Goal: Contribute content: Contribute content

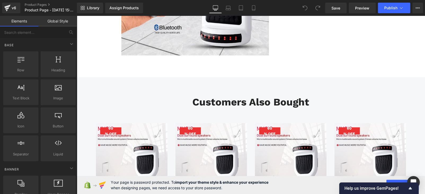
scroll to position [1821, 0]
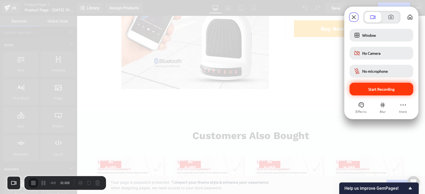
click at [383, 91] on span "Start Recording" at bounding box center [381, 89] width 26 height 5
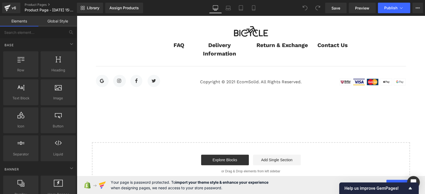
scroll to position [2329, 0]
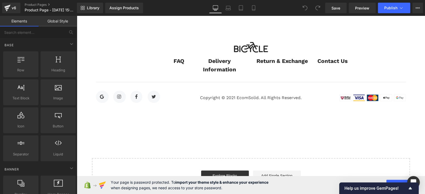
drag, startPoint x: 415, startPoint y: 24, endPoint x: 239, endPoint y: 92, distance: 188.3
click at [239, 92] on div "Copyright © 2021 EcomSolid. All Rights Reserved. Text Block" at bounding box center [250, 98] width 103 height 14
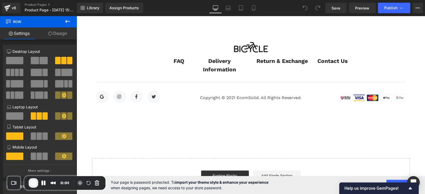
click at [66, 19] on icon at bounding box center [67, 21] width 6 height 6
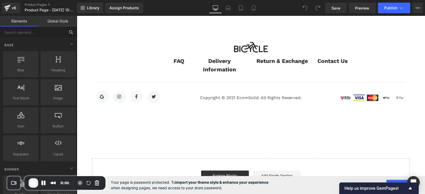
click at [23, 35] on input "text" at bounding box center [32, 32] width 65 height 12
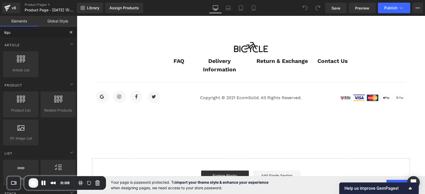
type input "liqui"
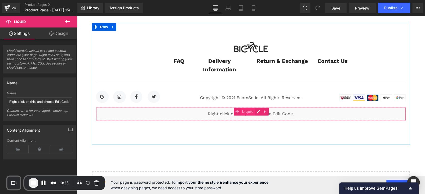
click at [240, 115] on span "Liquid" at bounding box center [247, 112] width 14 height 8
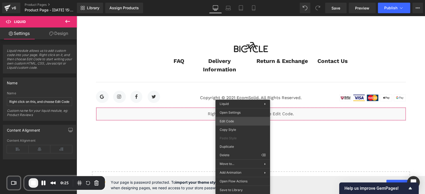
click at [224, 0] on div "Liquid You are previewing how the will restyle your page. You can not edit Elem…" at bounding box center [212, 0] width 425 height 0
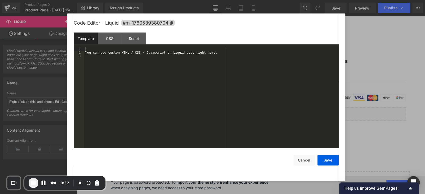
click at [140, 55] on div "You can add custom HTML / CSS / Javascript or Liquid code right here." at bounding box center [211, 101] width 254 height 109
click at [162, 52] on div "You can add custom HTML / CSS / Javascript or Liquid code right here." at bounding box center [211, 101] width 254 height 109
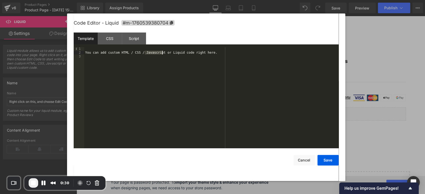
click at [162, 52] on div "You can add custom HTML / CSS / Javascript or Liquid code right here." at bounding box center [211, 101] width 254 height 109
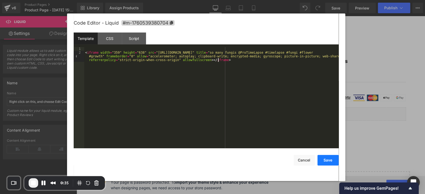
click at [321, 160] on button "Save" at bounding box center [327, 160] width 21 height 11
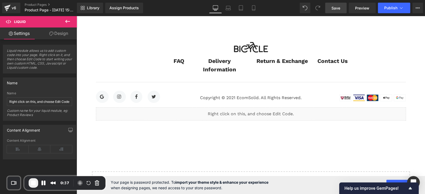
click at [334, 10] on span "Save" at bounding box center [335, 8] width 9 height 6
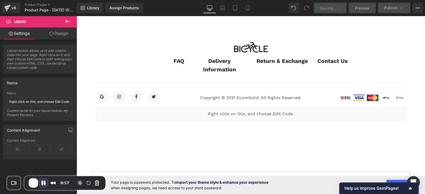
click at [43, 182] on button "Pause Recording" at bounding box center [43, 183] width 8 height 8
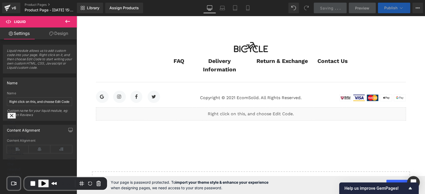
click at [389, 9] on span "Publish" at bounding box center [390, 8] width 13 height 4
click at [387, 6] on span "Publish" at bounding box center [390, 8] width 13 height 4
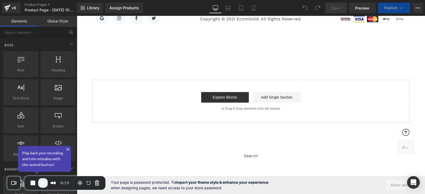
scroll to position [2358, 0]
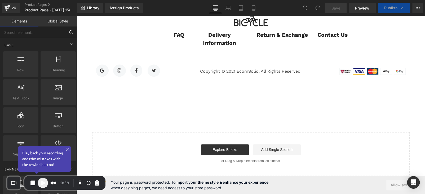
click at [17, 33] on input "text" at bounding box center [32, 32] width 65 height 12
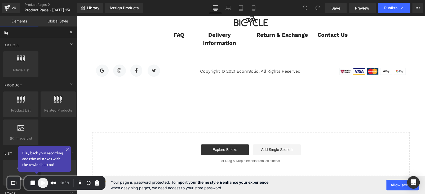
type input "liqu"
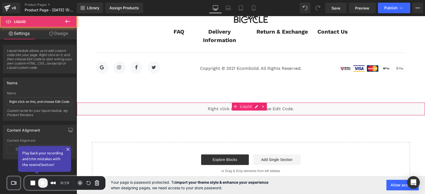
scroll to position [2355, 0]
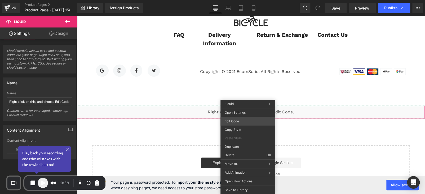
click at [235, 0] on div "Liquid You are previewing how the will restyle your page. You can not edit Elem…" at bounding box center [212, 0] width 425 height 0
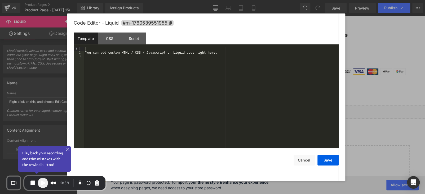
click at [149, 52] on div "You can add custom HTML / CSS / Javascript or Liquid code right here." at bounding box center [211, 101] width 254 height 109
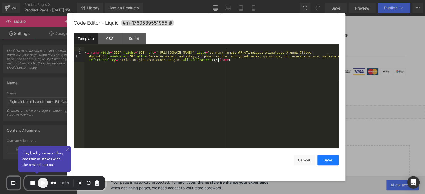
click at [329, 162] on button "Save" at bounding box center [327, 160] width 21 height 11
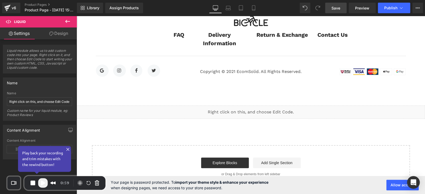
click at [333, 11] on span "Save" at bounding box center [335, 8] width 9 height 6
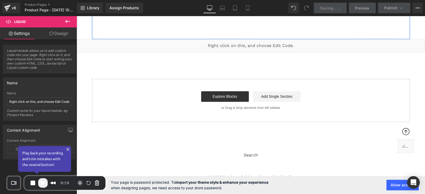
scroll to position [2316, 0]
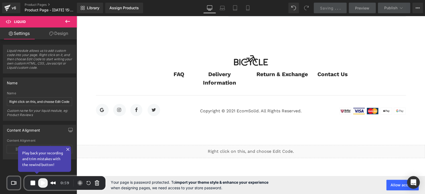
click at [333, 9] on span "Saving" at bounding box center [327, 8] width 14 height 5
click at [328, 12] on link "Saving . . ." at bounding box center [330, 8] width 33 height 11
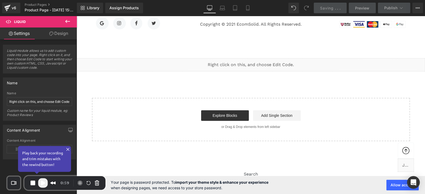
scroll to position [2342, 0]
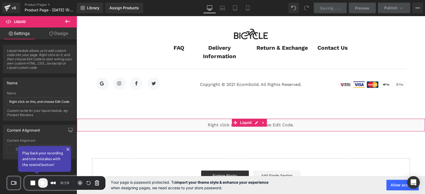
click at [205, 121] on div "Liquid" at bounding box center [251, 125] width 348 height 13
click at [242, 123] on span "Liquid" at bounding box center [246, 123] width 14 height 8
click at [326, 7] on span "Saving" at bounding box center [327, 8] width 14 height 5
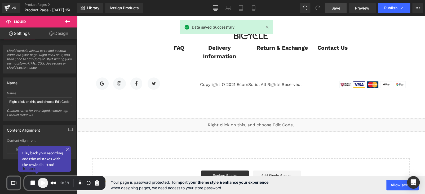
drag, startPoint x: 42, startPoint y: 184, endPoint x: 61, endPoint y: 177, distance: 19.8
click at [42, 184] on span "Play Recording" at bounding box center [43, 183] width 6 height 6
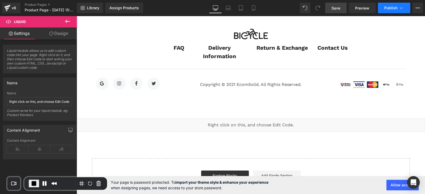
click at [392, 8] on span "Publish" at bounding box center [390, 8] width 13 height 4
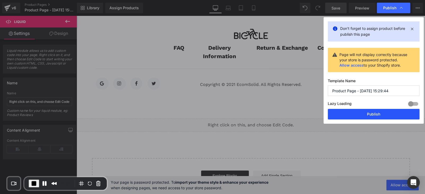
click at [373, 114] on button "Publish" at bounding box center [374, 114] width 92 height 11
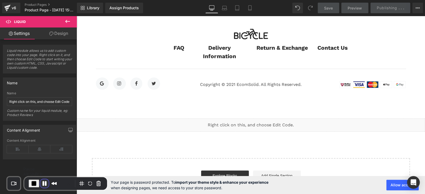
click at [43, 183] on button "Pause Recording" at bounding box center [44, 184] width 8 height 8
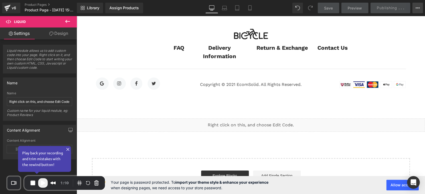
click at [418, 7] on icon at bounding box center [417, 8] width 4 height 4
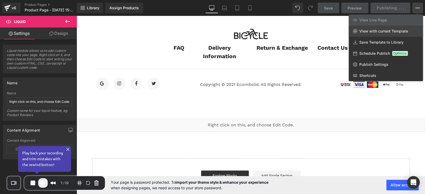
click at [378, 30] on span "View with current Template" at bounding box center [383, 31] width 49 height 5
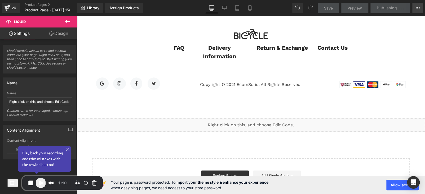
click at [417, 6] on icon at bounding box center [417, 8] width 4 height 4
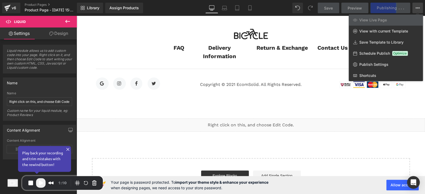
click at [318, 21] on div at bounding box center [251, 105] width 348 height 178
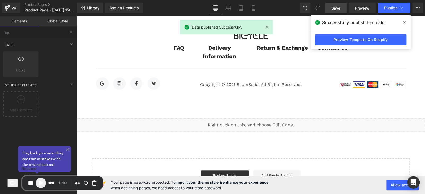
click at [44, 182] on span "Play Recording" at bounding box center [41, 183] width 6 height 6
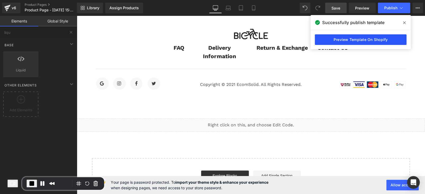
click at [356, 39] on link "Preview Template On Shopify" at bounding box center [361, 39] width 92 height 11
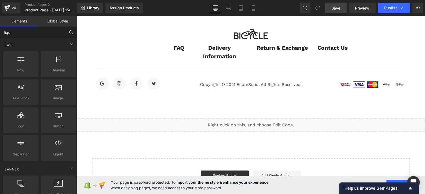
click at [10, 31] on input "liqu" at bounding box center [32, 32] width 65 height 12
type input "pop"
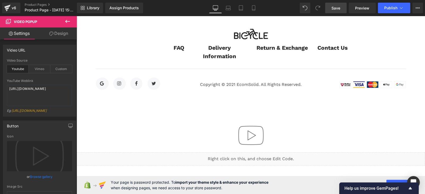
click at [66, 20] on icon at bounding box center [67, 21] width 6 height 6
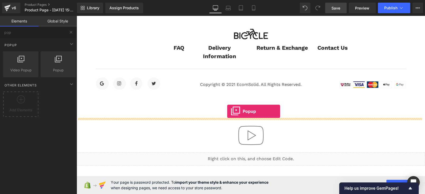
drag, startPoint x: 217, startPoint y: 114, endPoint x: 227, endPoint y: 111, distance: 10.2
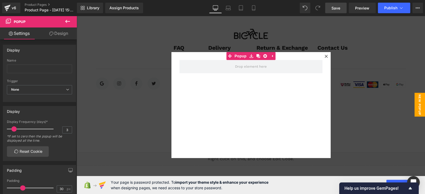
scroll to position [2422, 0]
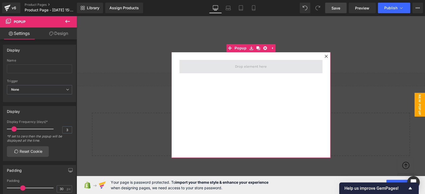
click at [244, 68] on span at bounding box center [250, 67] width 35 height 8
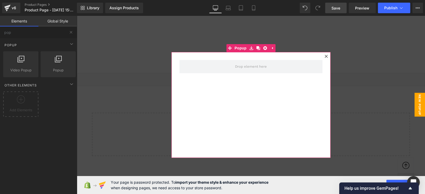
click at [324, 56] on icon at bounding box center [325, 56] width 3 height 3
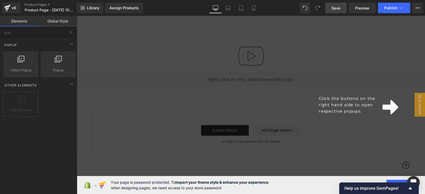
click at [240, 86] on div "Click the buttons on the right hand side to open respective popups." at bounding box center [251, 105] width 348 height 178
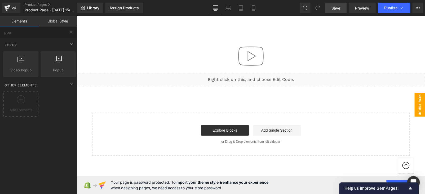
click at [414, 106] on span "New Popup" at bounding box center [419, 105] width 11 height 24
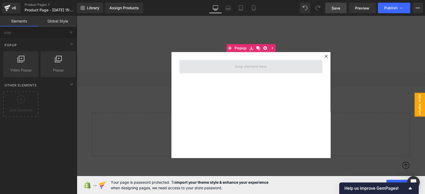
click at [243, 68] on span at bounding box center [250, 67] width 35 height 8
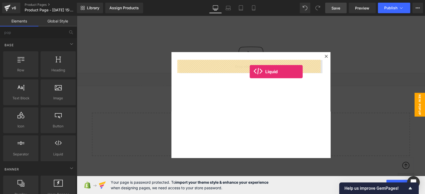
drag, startPoint x: 248, startPoint y: 83, endPoint x: 249, endPoint y: 72, distance: 11.2
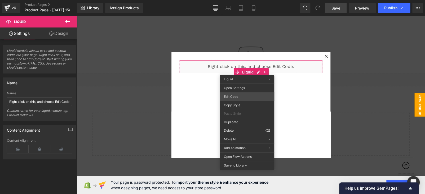
click at [231, 0] on div "Liquid You are previewing how the will restyle your page. You can not edit Elem…" at bounding box center [212, 0] width 425 height 0
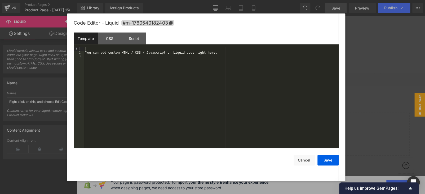
click at [181, 53] on div "You can add custom HTML / CSS / Javascript or Liquid code right here." at bounding box center [211, 101] width 254 height 109
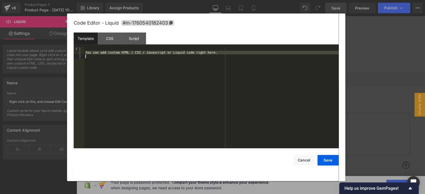
click at [181, 53] on div "You can add custom HTML / CSS / Javascript or Liquid code right here." at bounding box center [211, 101] width 254 height 109
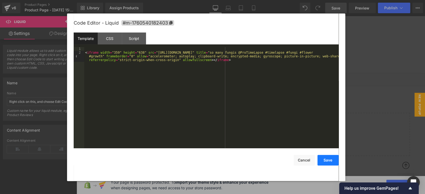
click at [327, 161] on button "Save" at bounding box center [327, 160] width 21 height 11
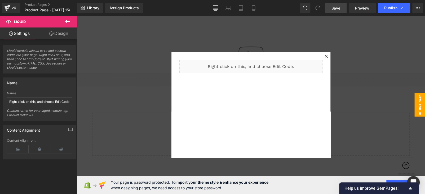
click at [338, 9] on span "Save" at bounding box center [335, 8] width 9 height 6
click at [389, 11] on button "Publish" at bounding box center [394, 8] width 32 height 11
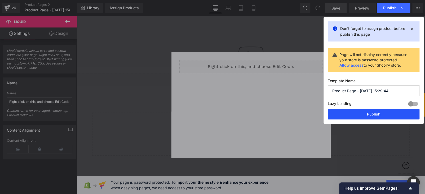
click at [368, 111] on button "Publish" at bounding box center [374, 114] width 92 height 11
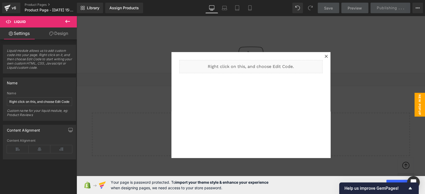
click at [194, 112] on div "Liquid" at bounding box center [250, 105] width 159 height 106
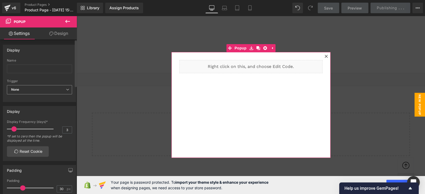
click at [35, 87] on span "None" at bounding box center [39, 89] width 65 height 9
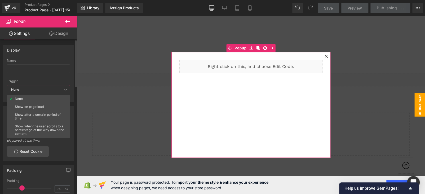
click at [35, 87] on span "None" at bounding box center [38, 89] width 63 height 9
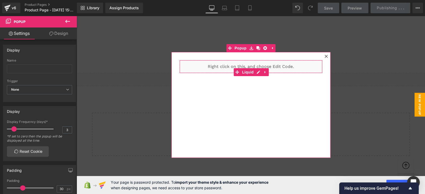
click at [219, 65] on div "Liquid" at bounding box center [250, 66] width 143 height 13
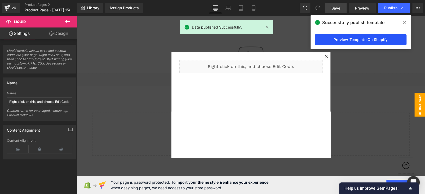
click at [370, 41] on link "Preview Template On Shopify" at bounding box center [361, 39] width 92 height 11
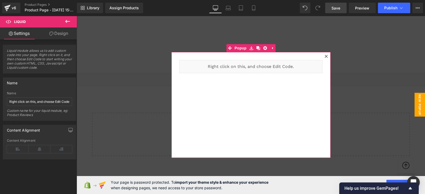
drag, startPoint x: 325, startPoint y: 55, endPoint x: 191, endPoint y: 50, distance: 133.8
click at [325, 55] on icon at bounding box center [325, 56] width 3 height 3
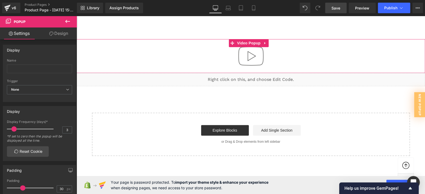
click at [219, 59] on div at bounding box center [251, 56] width 348 height 34
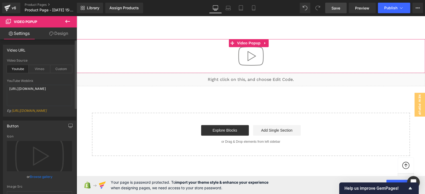
click at [19, 69] on div "Youtube" at bounding box center [18, 69] width 22 height 8
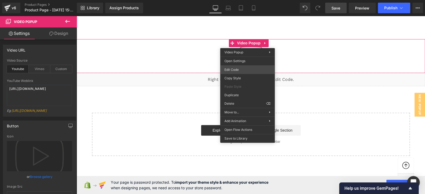
click at [232, 0] on div "Liquid You are previewing how the will restyle your page. You can not edit Elem…" at bounding box center [212, 0] width 425 height 0
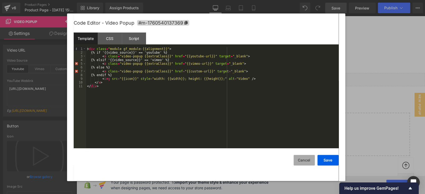
drag, startPoint x: 301, startPoint y: 160, endPoint x: 100, endPoint y: 104, distance: 208.4
click at [301, 160] on button "Cancel" at bounding box center [303, 160] width 21 height 11
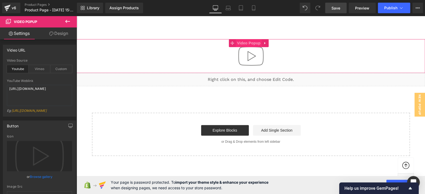
click at [242, 43] on span "Video Popup" at bounding box center [249, 43] width 26 height 8
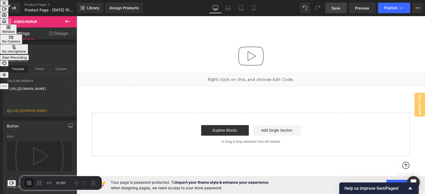
click at [27, 60] on span "Start Recording" at bounding box center [14, 58] width 25 height 4
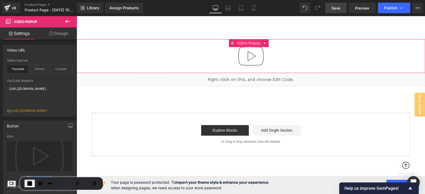
drag, startPoint x: 248, startPoint y: 41, endPoint x: 252, endPoint y: 41, distance: 3.7
click at [248, 41] on span "Video Popup" at bounding box center [249, 43] width 26 height 8
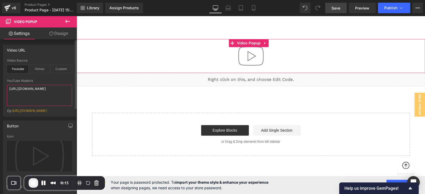
click at [39, 92] on textarea "[URL][DOMAIN_NAME]" at bounding box center [39, 95] width 65 height 21
drag, startPoint x: 40, startPoint y: 92, endPoint x: 14, endPoint y: 93, distance: 26.2
click at [14, 93] on textarea "[URL][DOMAIN_NAME]" at bounding box center [39, 95] width 65 height 21
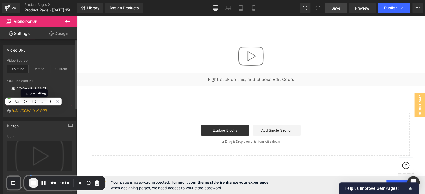
paste textarea "tRWmNR2slP"
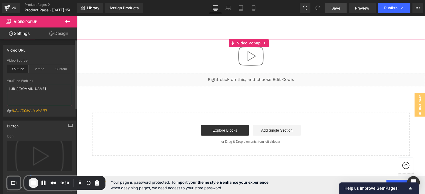
click at [39, 94] on textarea "[URL][DOMAIN_NAME]" at bounding box center [39, 95] width 65 height 21
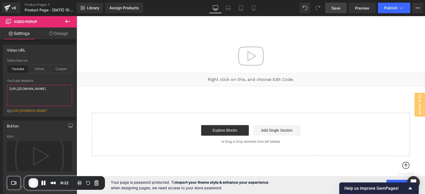
type textarea "[URL][DOMAIN_NAME]"
click at [247, 59] on img at bounding box center [251, 56] width 34 height 34
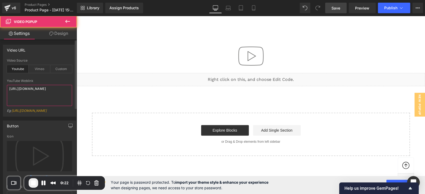
click at [42, 94] on textarea "[URL][DOMAIN_NAME]" at bounding box center [39, 95] width 65 height 21
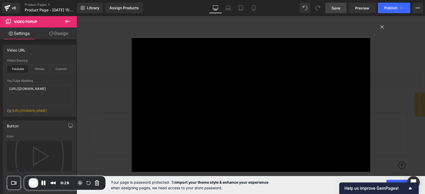
click at [33, 183] on span "End Recording" at bounding box center [33, 183] width 6 height 6
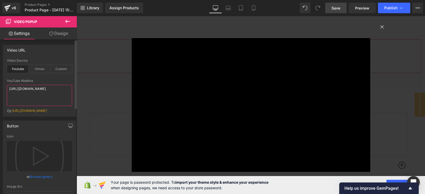
drag, startPoint x: 37, startPoint y: 93, endPoint x: 6, endPoint y: 87, distance: 31.5
click at [6, 87] on div "youtube Video Source Youtube Vimeo Custom YouTube Weblink [URL][DOMAIN_NAME] Eg…" at bounding box center [39, 88] width 73 height 58
